Goal: Task Accomplishment & Management: Use online tool/utility

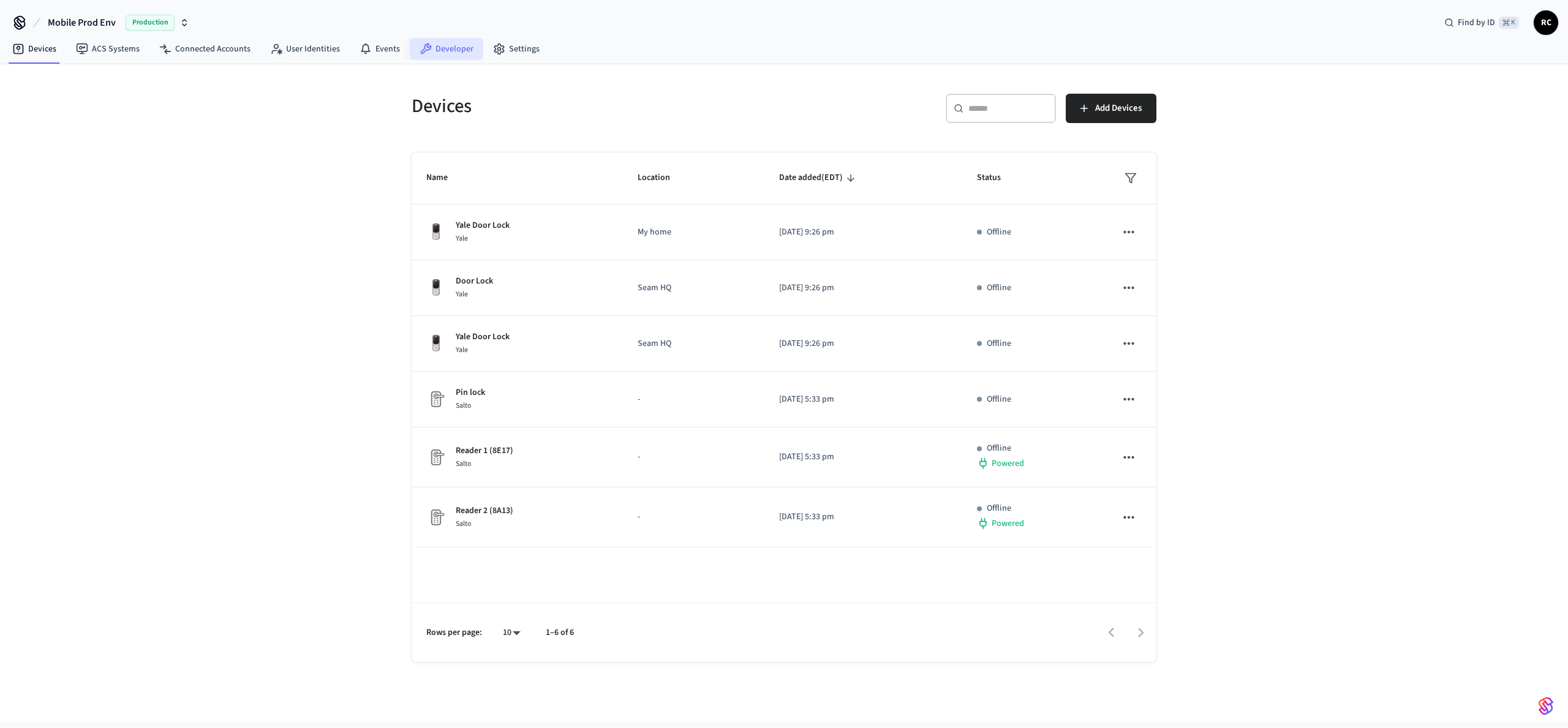
click at [454, 51] on link "Developer" at bounding box center [447, 49] width 74 height 22
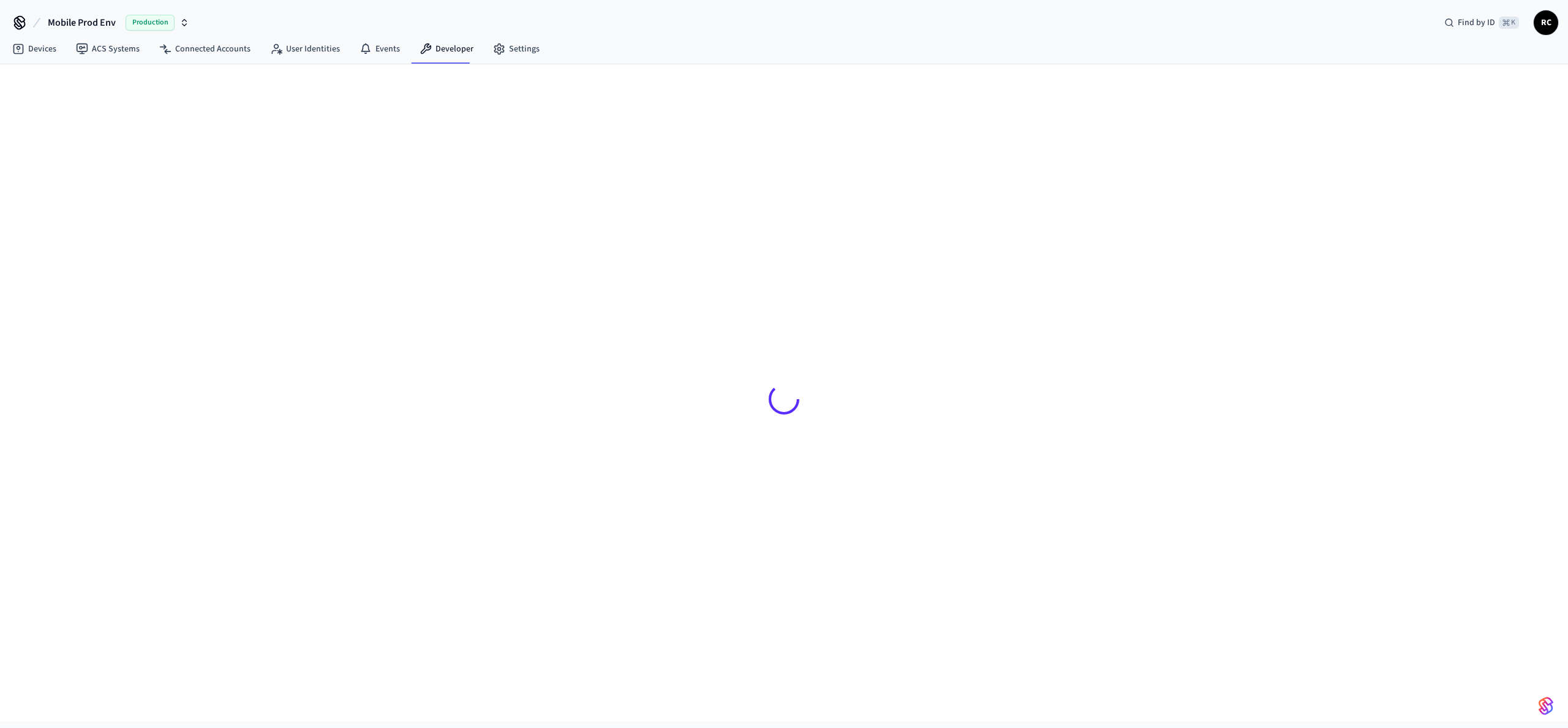
click at [99, 10] on button "Mobile Prod Env Production" at bounding box center [119, 22] width 149 height 25
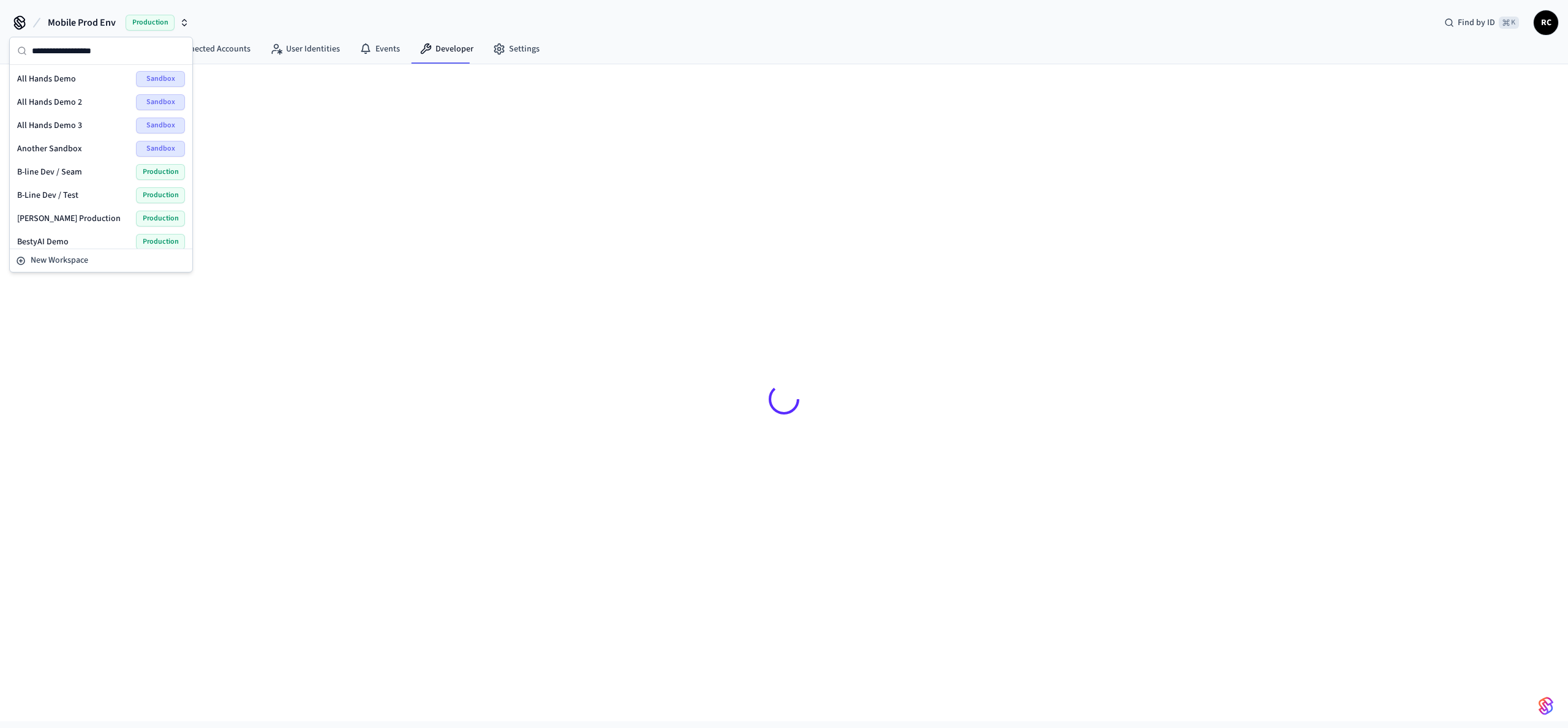
click at [99, 23] on span "Mobile Prod Env" at bounding box center [82, 22] width 68 height 15
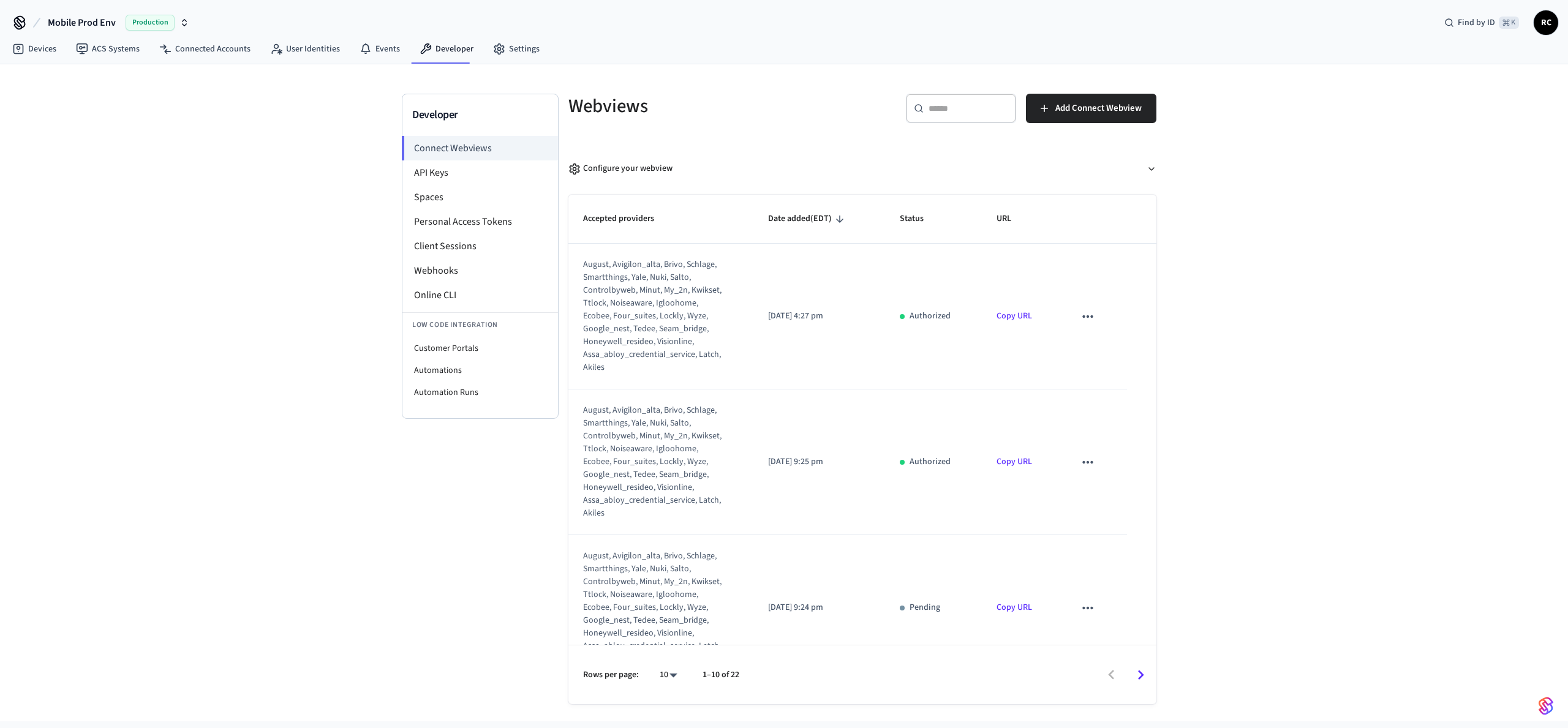
click at [99, 21] on span "Mobile Prod Env" at bounding box center [82, 22] width 68 height 15
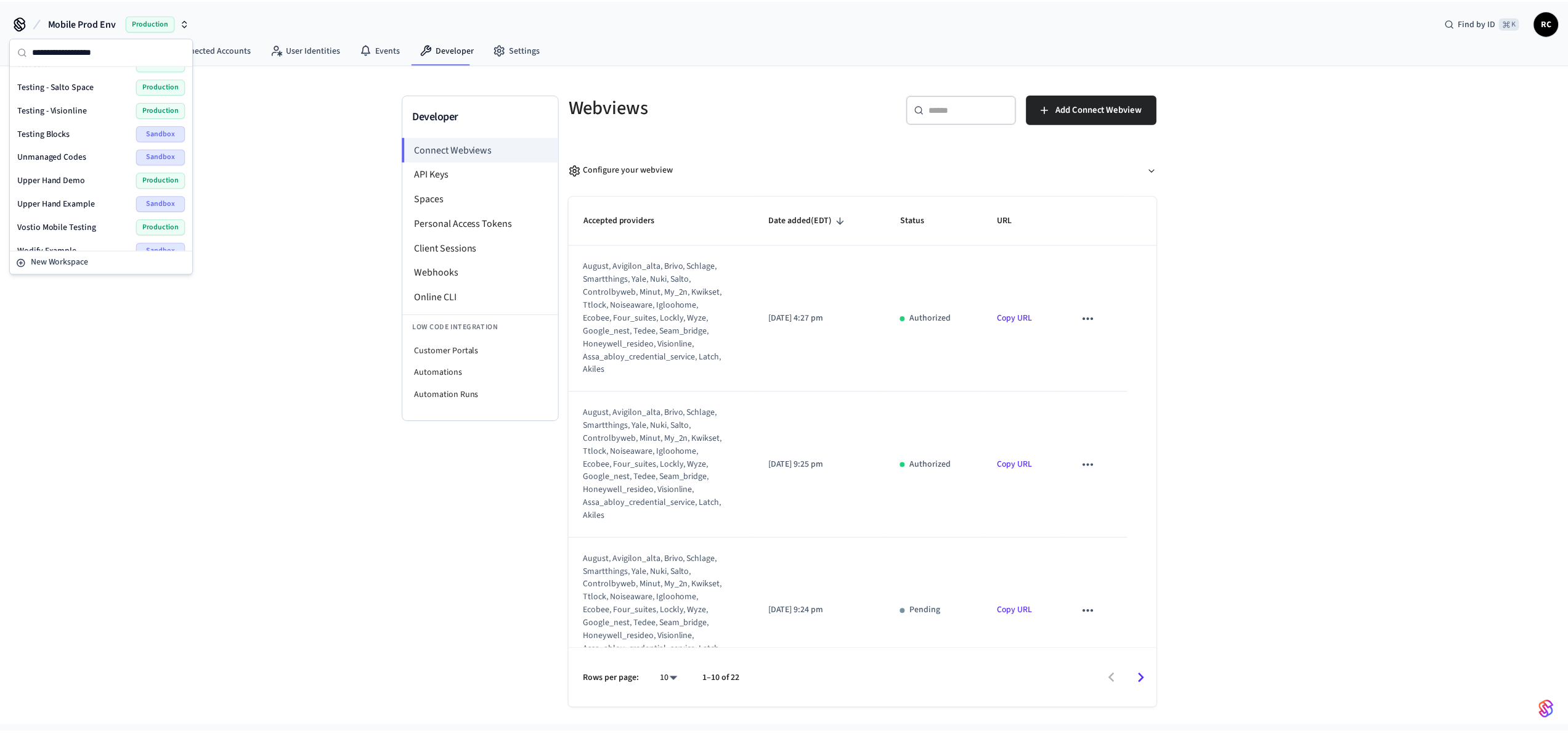
scroll to position [1671, 0]
click at [61, 232] on span "Wodify Example" at bounding box center [47, 236] width 60 height 12
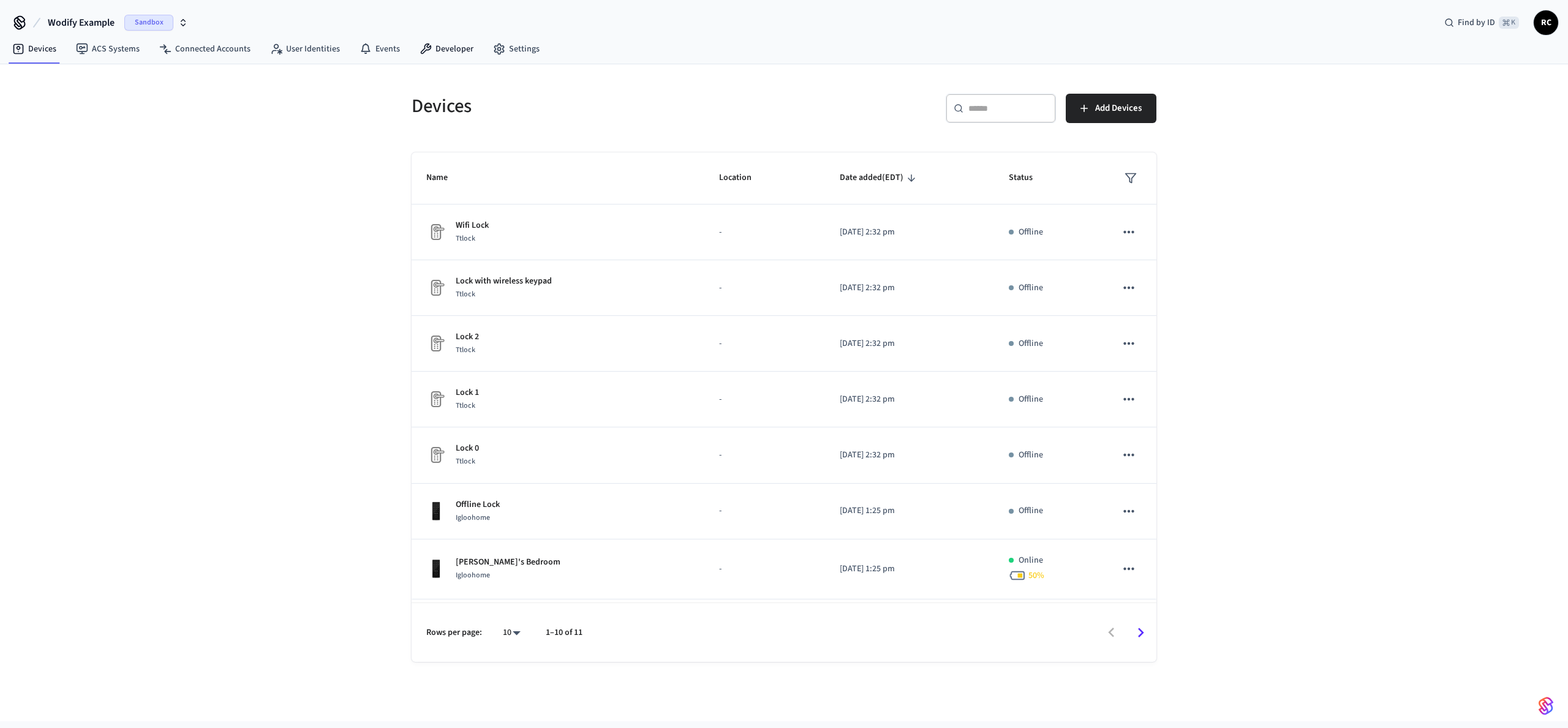
click at [461, 36] on nav "Devices ACS Systems Connected Accounts User Identities Events Developer Settings" at bounding box center [276, 50] width 547 height 29
click at [429, 44] on link "Developer" at bounding box center [447, 49] width 74 height 22
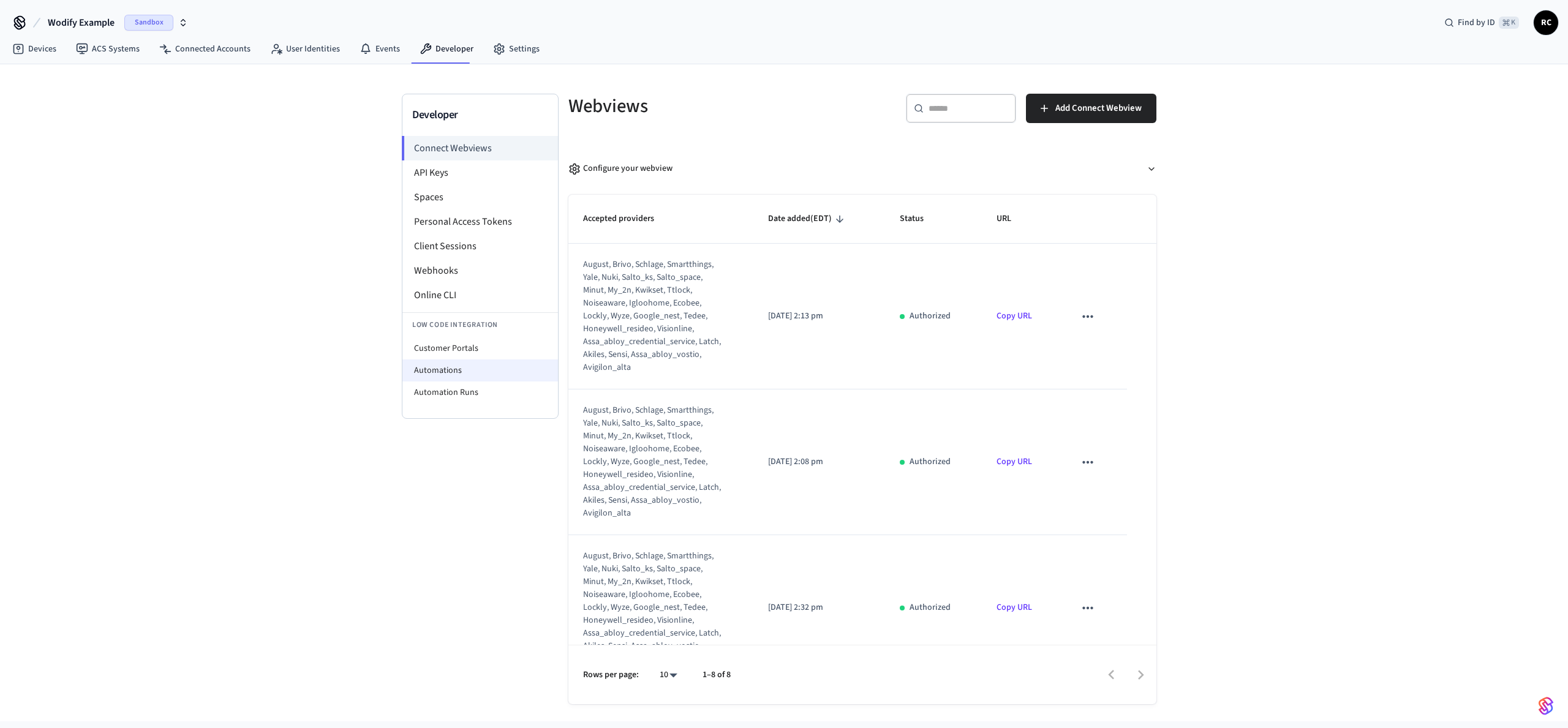
click at [431, 374] on li "Automations" at bounding box center [480, 370] width 155 height 22
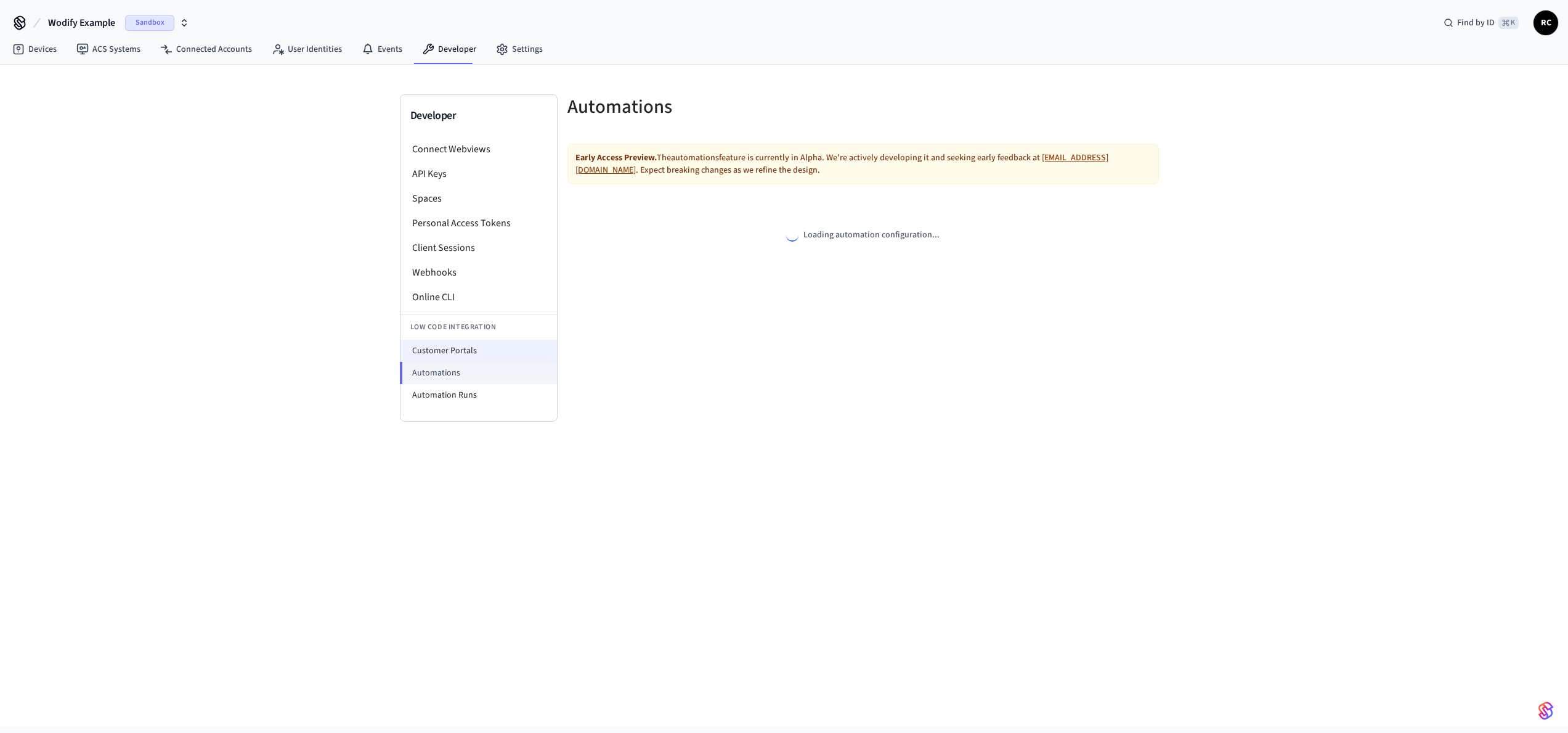
select select "**********"
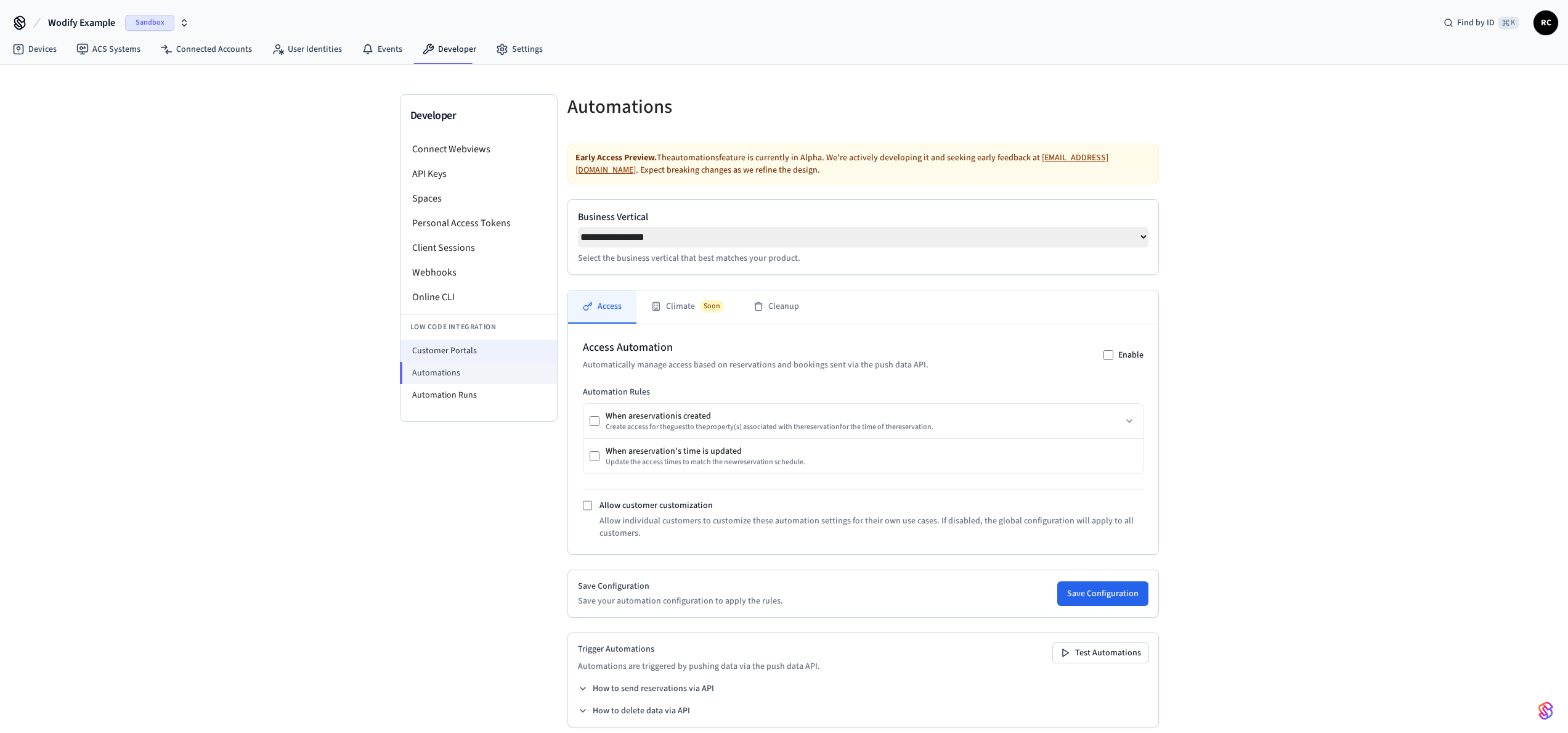
click at [473, 343] on li "Customer Portals" at bounding box center [479, 351] width 156 height 22
select select "**********"
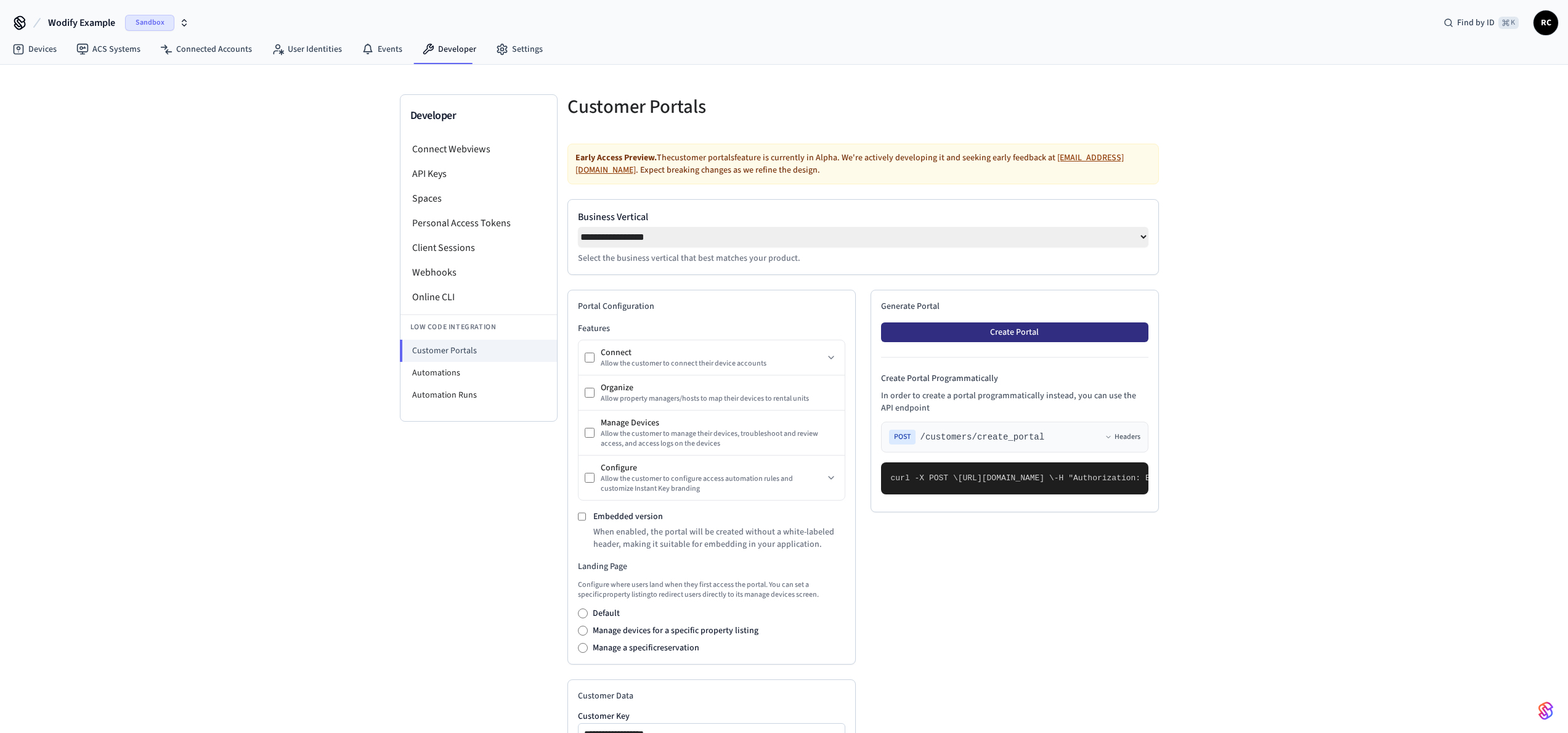
click at [1017, 343] on button "Create Portal" at bounding box center [1014, 332] width 267 height 20
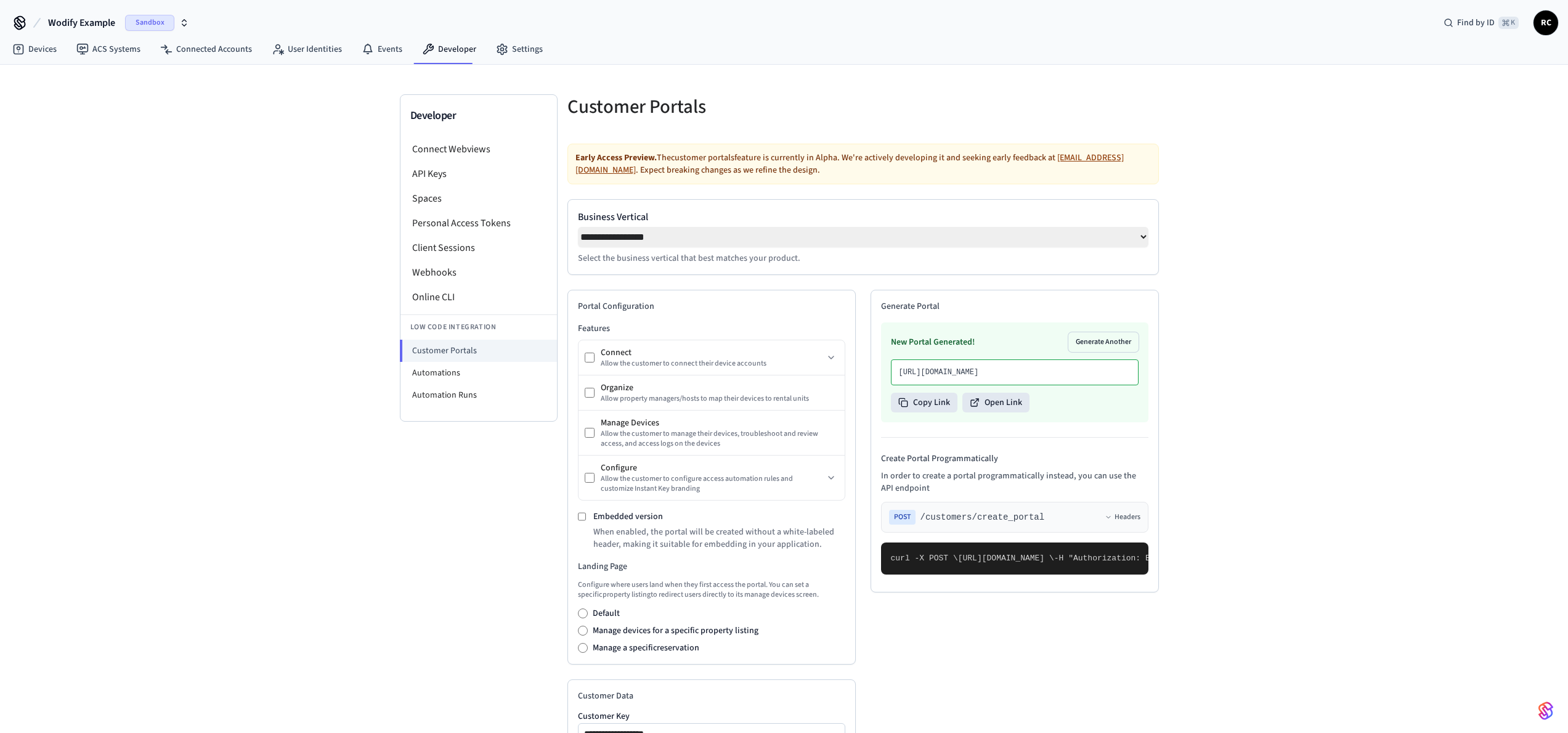
click at [987, 414] on div "New Portal Generated! Generate Another [URL][DOMAIN_NAME] Copy Link Open Link" at bounding box center [1014, 372] width 267 height 100
click at [989, 413] on button "Open Link" at bounding box center [996, 402] width 67 height 20
